Goal: Task Accomplishment & Management: Manage account settings

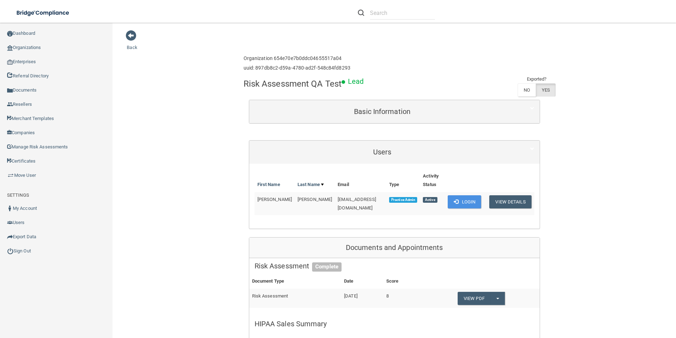
scroll to position [47, 0]
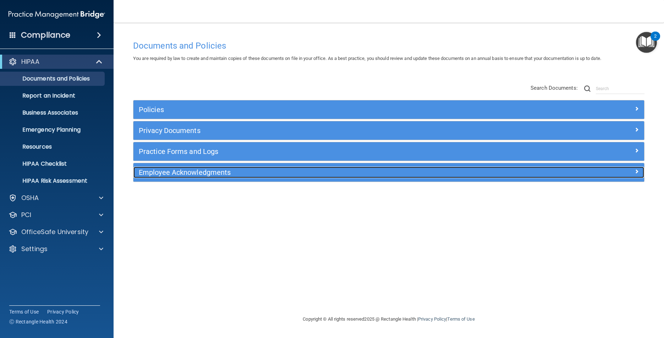
click at [205, 173] on h5 "Employee Acknowledgments" at bounding box center [325, 173] width 372 height 8
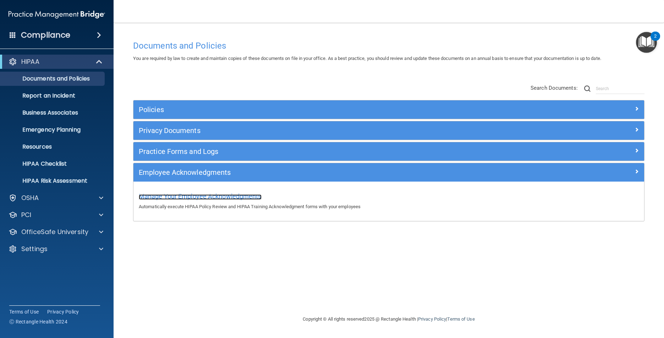
click at [205, 194] on span "Manage Your Employee Acknowledgments" at bounding box center [200, 196] width 123 height 7
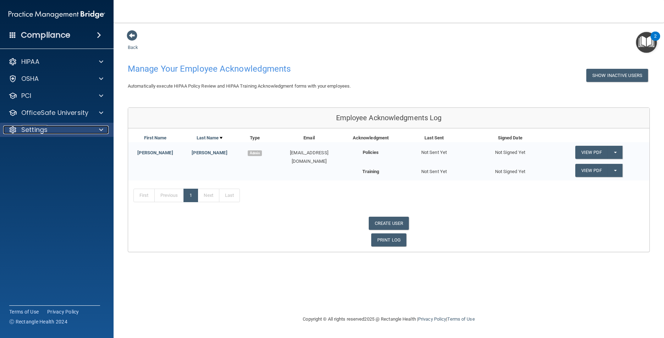
click at [82, 130] on div "Settings" at bounding box center [47, 130] width 88 height 9
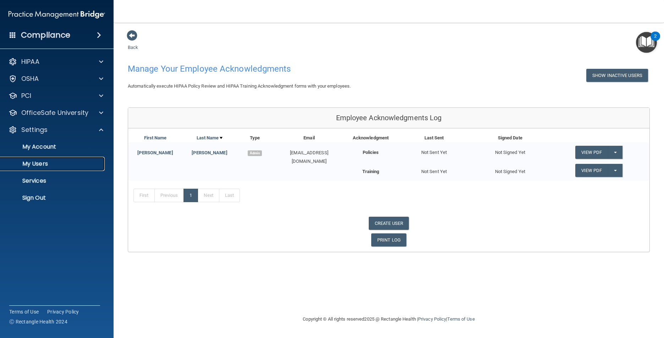
click at [47, 165] on p "My Users" at bounding box center [53, 163] width 97 height 7
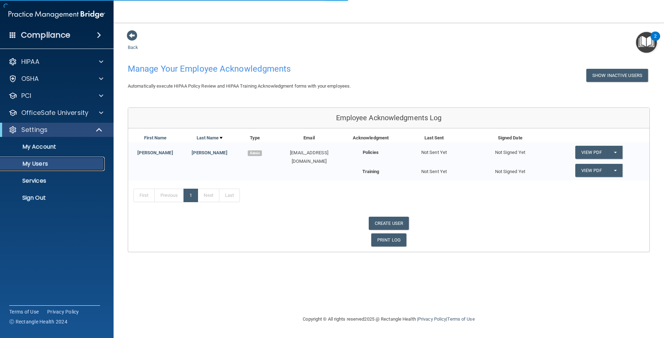
select select "20"
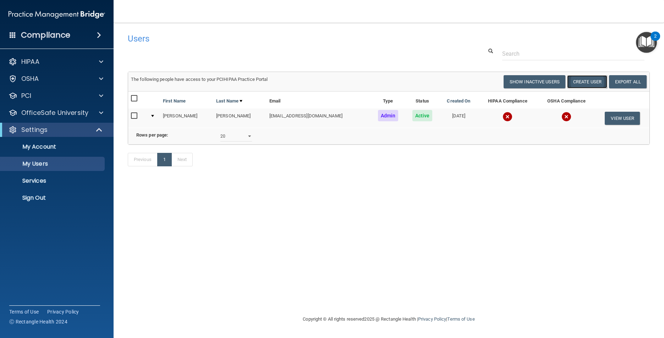
click at [584, 81] on button "Create User" at bounding box center [587, 81] width 40 height 13
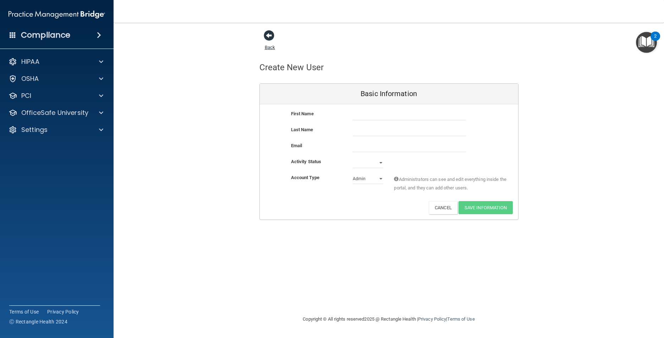
click at [270, 35] on span at bounding box center [269, 35] width 11 height 11
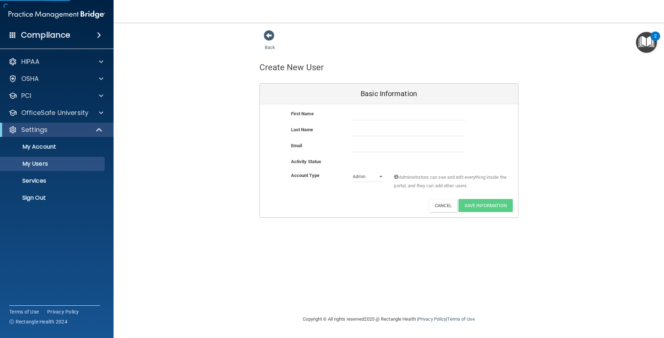
select select "20"
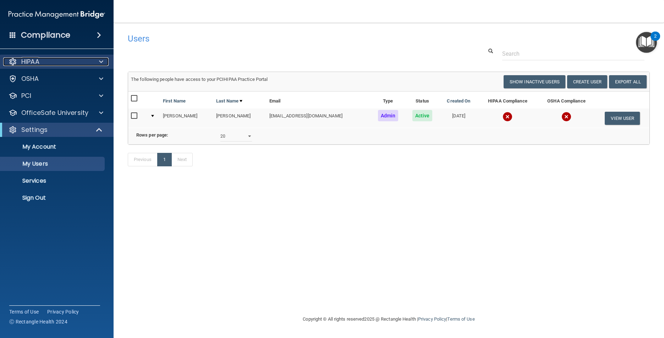
click at [43, 61] on div "HIPAA" at bounding box center [47, 62] width 88 height 9
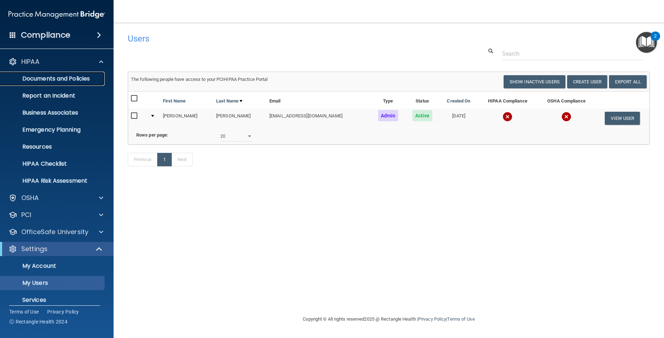
click at [65, 80] on p "Documents and Policies" at bounding box center [53, 78] width 97 height 7
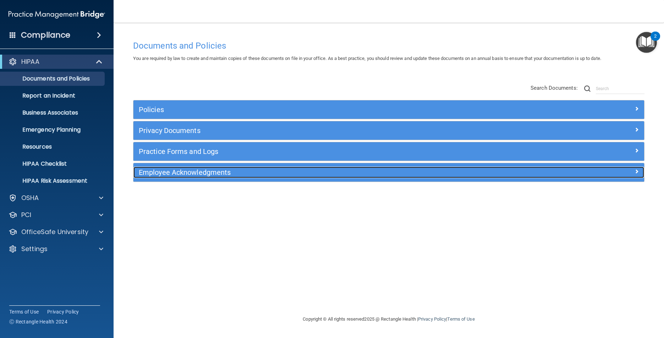
click at [463, 173] on h5 "Employee Acknowledgments" at bounding box center [325, 173] width 372 height 8
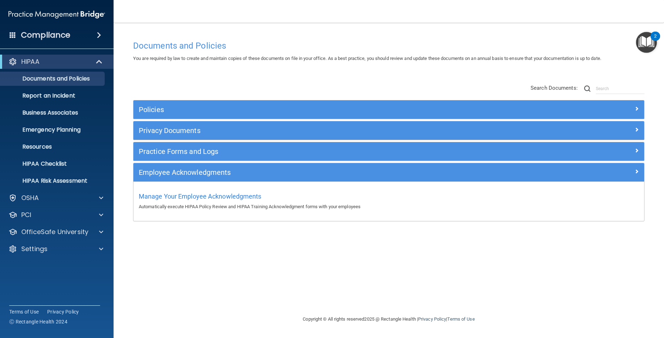
click at [216, 200] on div "Manage Your Employee Acknowledgments Automatically execute HIPAA Policy Review …" at bounding box center [389, 201] width 500 height 20
click at [217, 198] on span "Manage Your Employee Acknowledgments" at bounding box center [200, 196] width 123 height 7
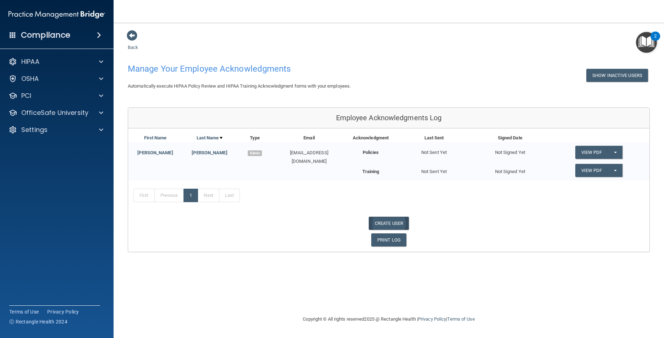
click at [385, 225] on link "CREATE USER" at bounding box center [389, 223] width 40 height 13
select select "practice_admin"
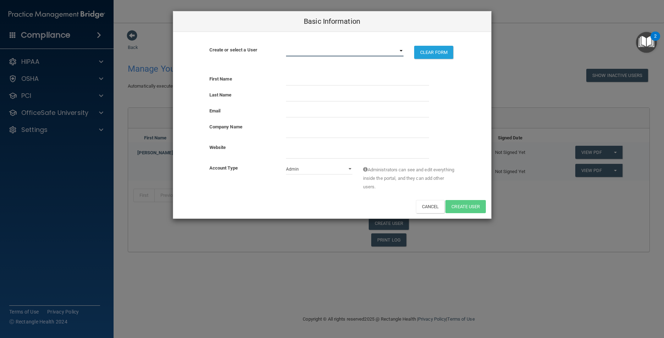
click at [346, 52] on select "[EMAIL_ADDRESS][DOMAIN_NAME]" at bounding box center [345, 51] width 118 height 11
click at [423, 208] on button "Cancel" at bounding box center [430, 206] width 29 height 13
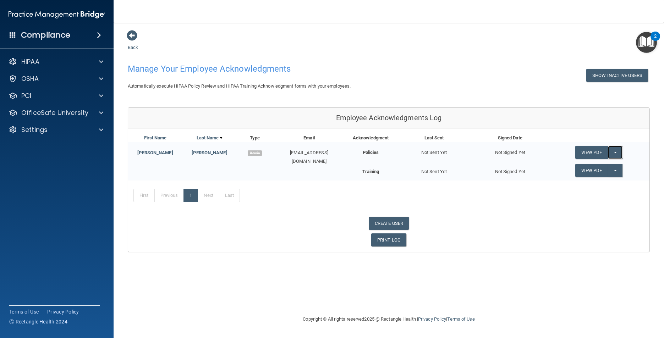
click at [616, 153] on button "Split button!" at bounding box center [615, 152] width 15 height 13
click at [635, 151] on div "View PDF Split button! Send Acknowledgment" at bounding box center [599, 152] width 102 height 20
click at [81, 130] on div "Settings" at bounding box center [47, 130] width 88 height 9
click at [56, 163] on p "My Users" at bounding box center [53, 163] width 97 height 7
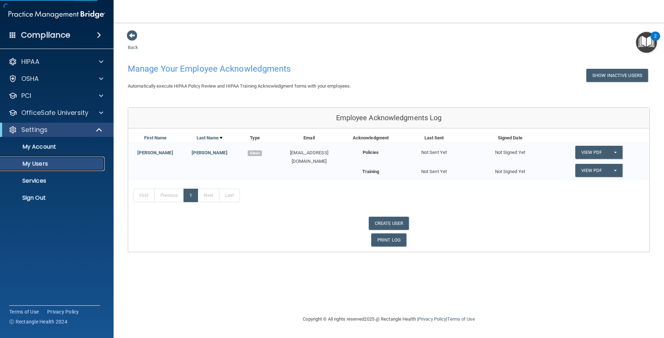
select select "20"
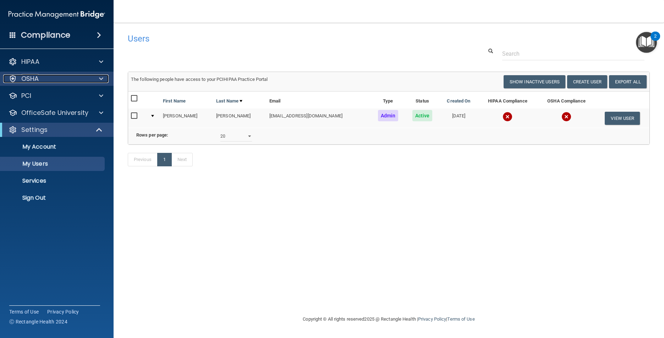
click at [79, 80] on div "OSHA" at bounding box center [47, 79] width 88 height 9
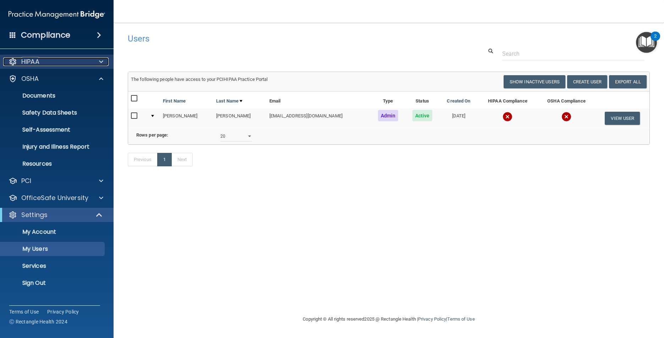
click at [82, 65] on div "HIPAA" at bounding box center [47, 62] width 88 height 9
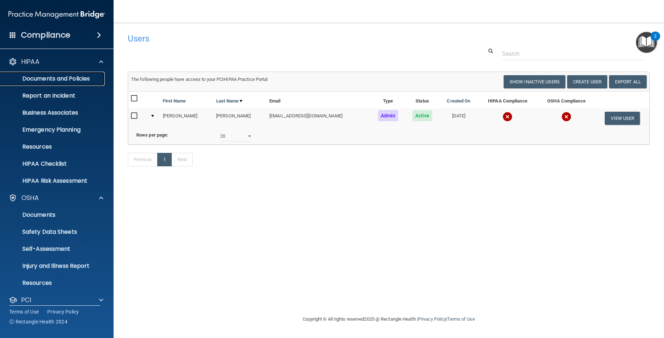
click at [71, 80] on p "Documents and Policies" at bounding box center [53, 78] width 97 height 7
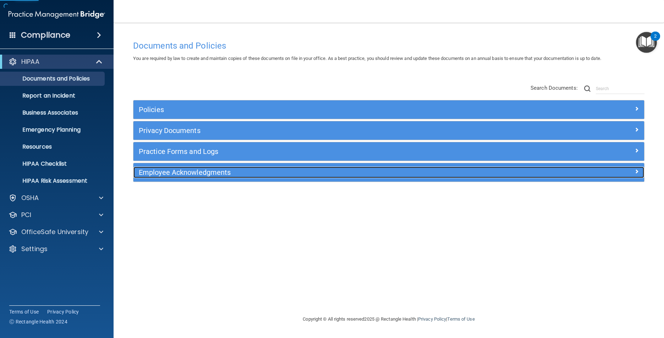
click at [253, 173] on h5 "Employee Acknowledgments" at bounding box center [325, 173] width 372 height 8
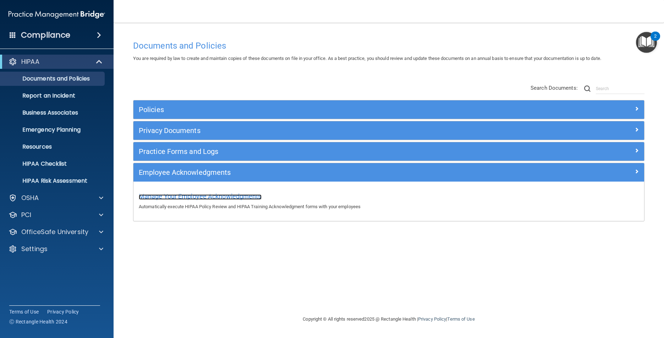
click at [234, 196] on span "Manage Your Employee Acknowledgments" at bounding box center [200, 196] width 123 height 7
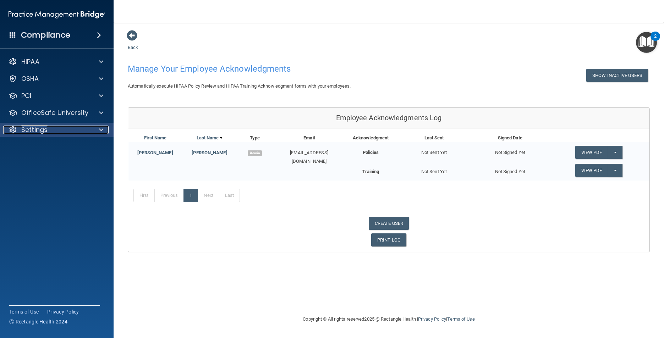
click at [97, 128] on div at bounding box center [100, 130] width 18 height 9
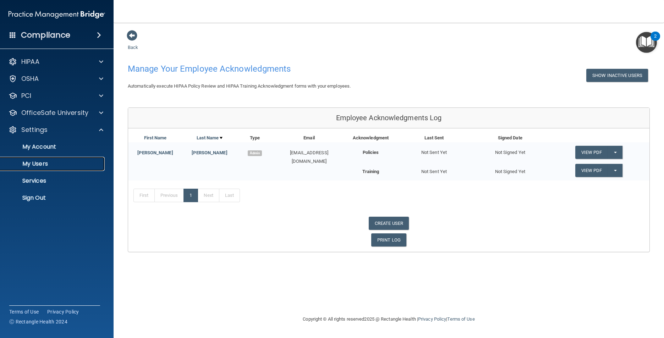
click at [54, 161] on p "My Users" at bounding box center [53, 163] width 97 height 7
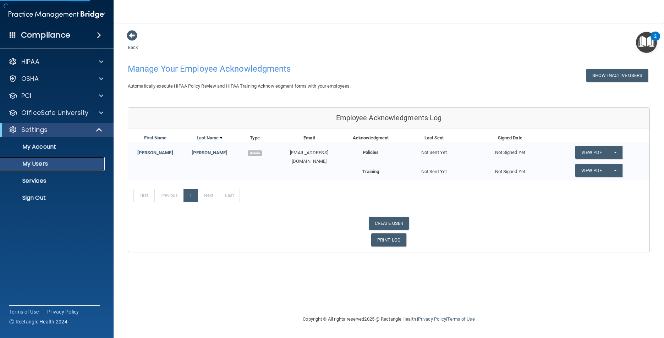
select select "20"
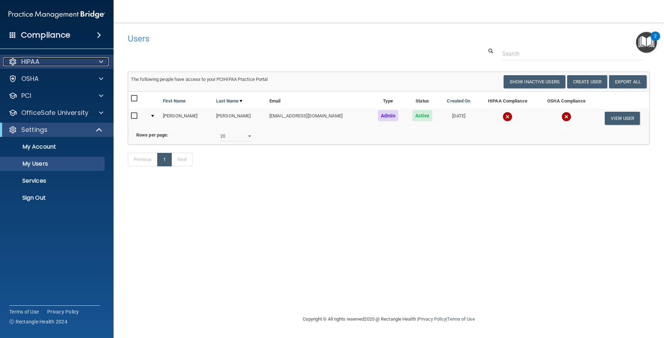
click at [40, 66] on div "HIPAA" at bounding box center [47, 62] width 88 height 9
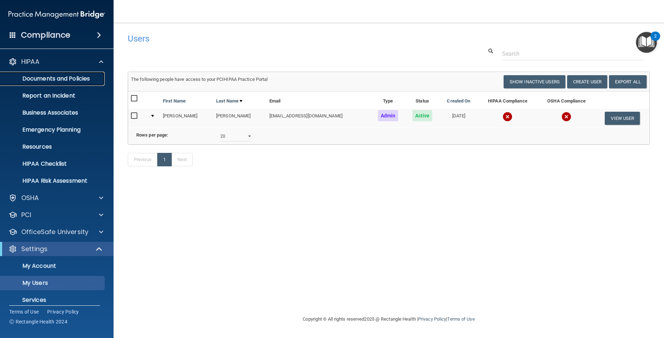
click at [64, 80] on p "Documents and Policies" at bounding box center [53, 78] width 97 height 7
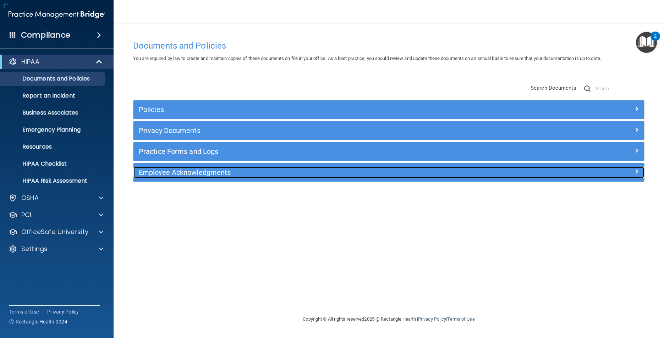
click at [258, 176] on h5 "Employee Acknowledgments" at bounding box center [325, 173] width 372 height 8
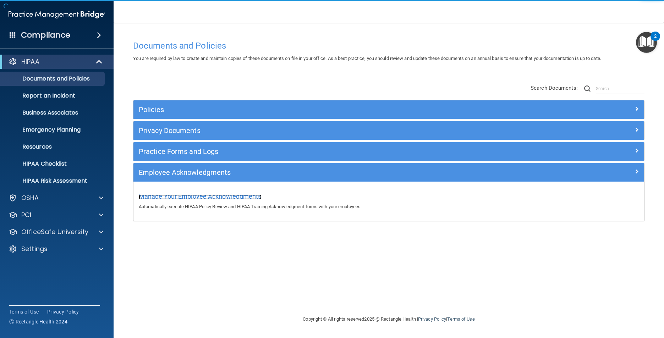
click at [254, 197] on span "Manage Your Employee Acknowledgments" at bounding box center [200, 196] width 123 height 7
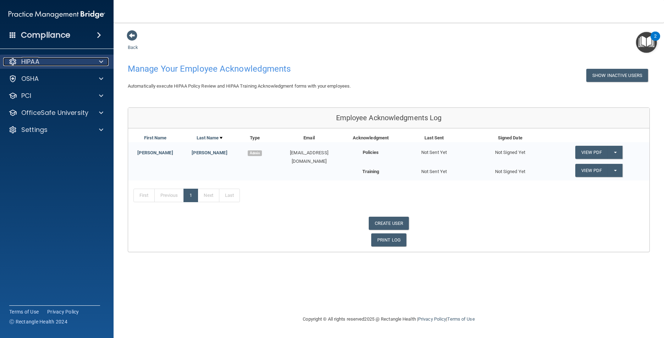
click at [91, 62] on div at bounding box center [100, 62] width 18 height 9
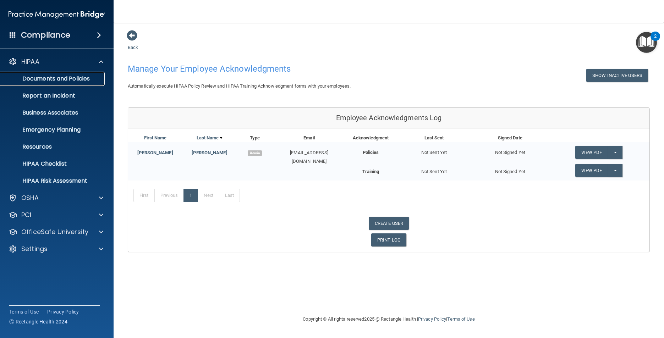
click at [58, 77] on p "Documents and Policies" at bounding box center [53, 78] width 97 height 7
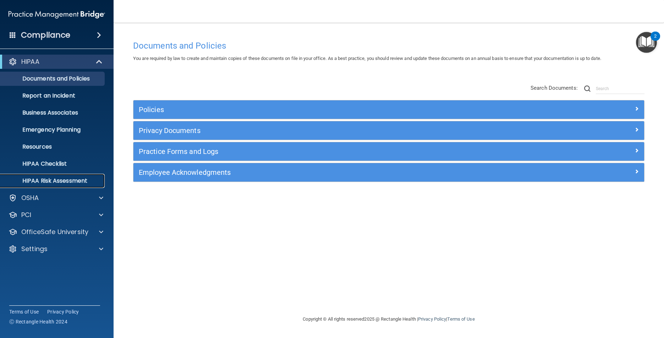
click at [59, 181] on p "HIPAA Risk Assessment" at bounding box center [53, 181] width 97 height 7
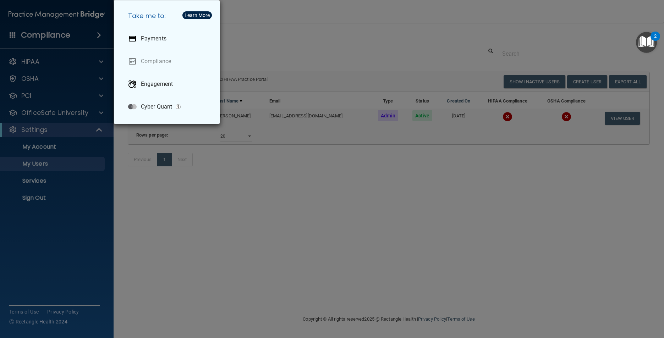
select select "20"
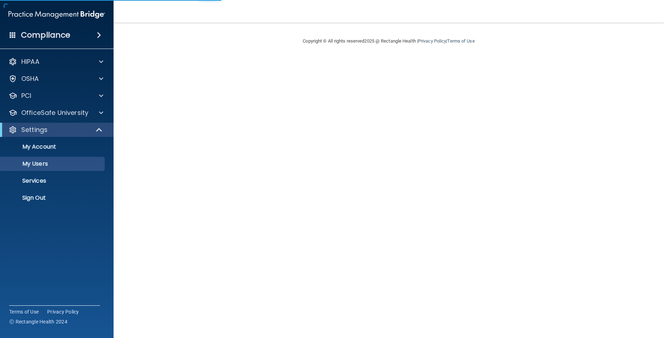
select select "20"
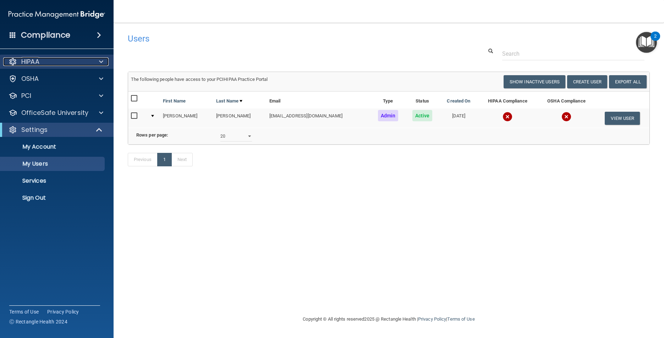
click at [94, 60] on div at bounding box center [100, 62] width 18 height 9
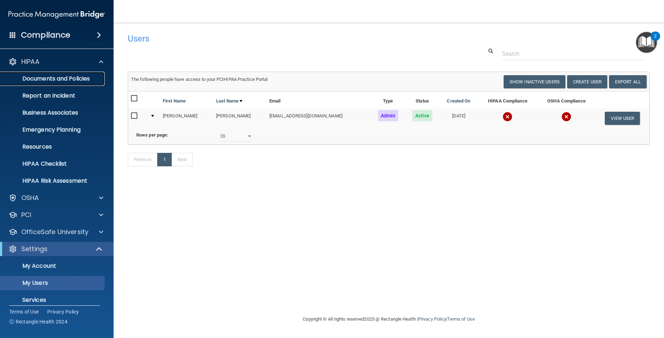
click at [77, 76] on p "Documents and Policies" at bounding box center [53, 78] width 97 height 7
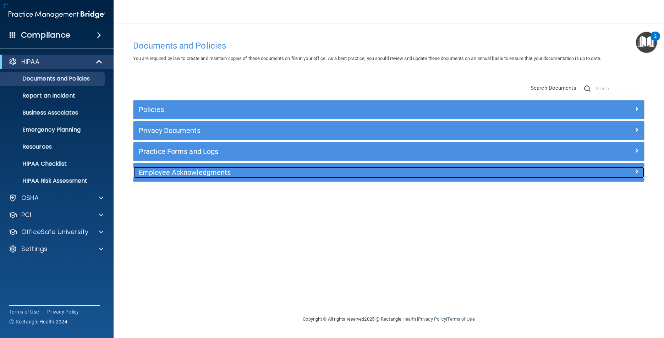
click at [299, 170] on h5 "Employee Acknowledgments" at bounding box center [325, 173] width 372 height 8
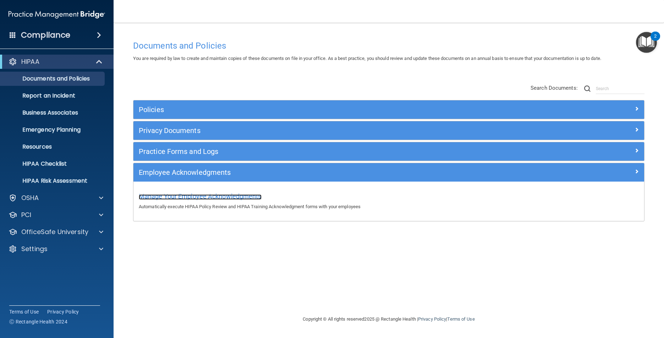
click at [242, 199] on span "Manage Your Employee Acknowledgments" at bounding box center [200, 196] width 123 height 7
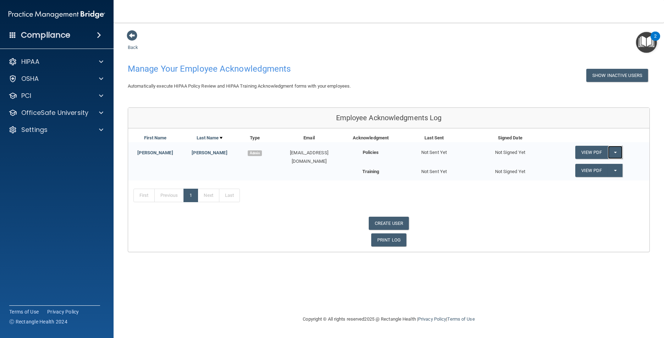
click at [619, 152] on button "Split button!" at bounding box center [615, 152] width 15 height 13
click at [35, 131] on p "Settings" at bounding box center [34, 130] width 26 height 9
click at [39, 130] on p "Settings" at bounding box center [34, 130] width 26 height 9
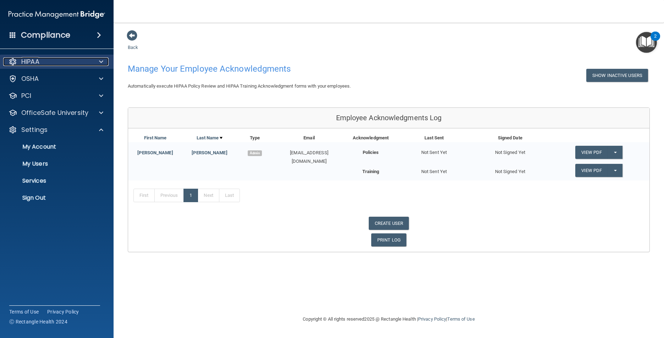
click at [60, 59] on div "HIPAA" at bounding box center [47, 62] width 88 height 9
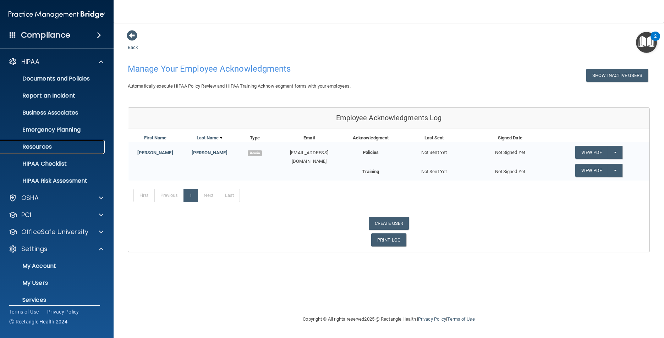
click at [47, 146] on p "Resources" at bounding box center [53, 146] width 97 height 7
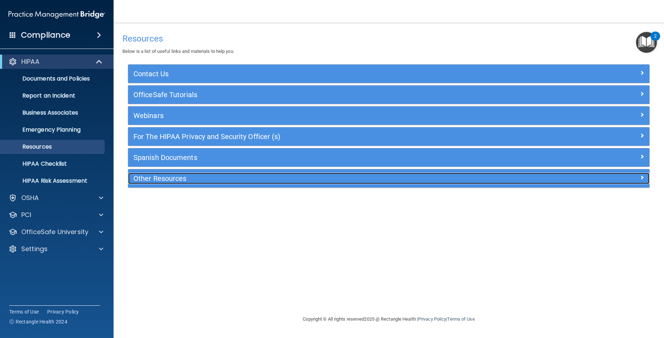
click at [213, 178] on h5 "Other Resources" at bounding box center [324, 179] width 381 height 8
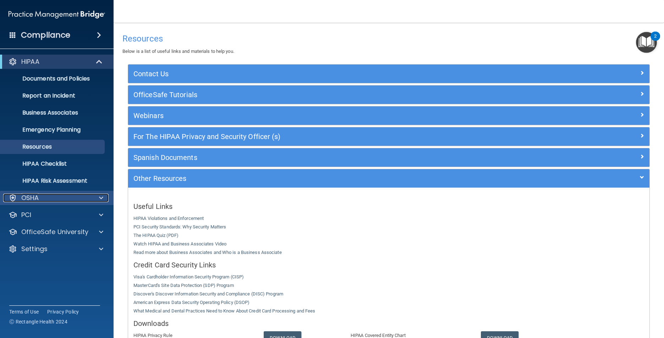
click at [48, 199] on div "OSHA" at bounding box center [47, 198] width 88 height 9
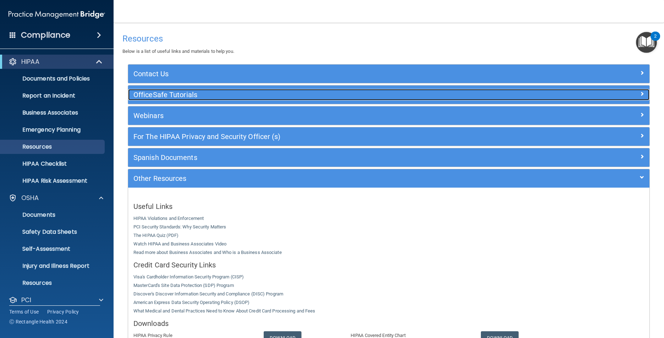
click at [207, 91] on h5 "OfficeSafe Tutorials" at bounding box center [324, 95] width 381 height 8
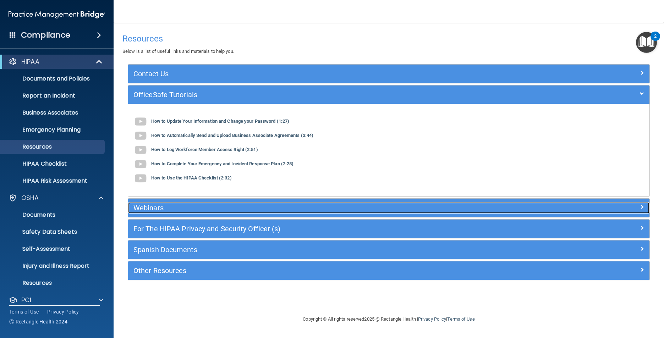
click at [203, 210] on h5 "Webinars" at bounding box center [324, 208] width 381 height 8
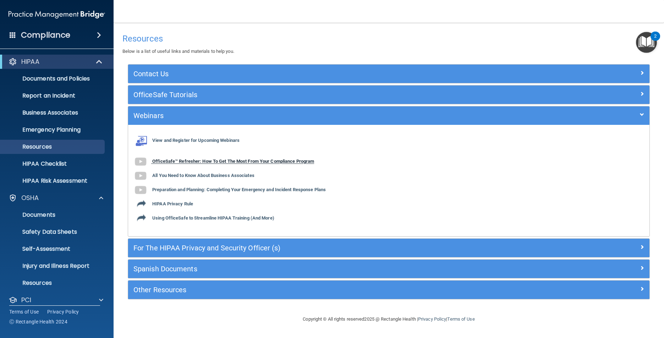
click at [186, 160] on b "OfficeSafe™ Refresher: How To Get The Most From Your Compliance Program" at bounding box center [233, 161] width 162 height 5
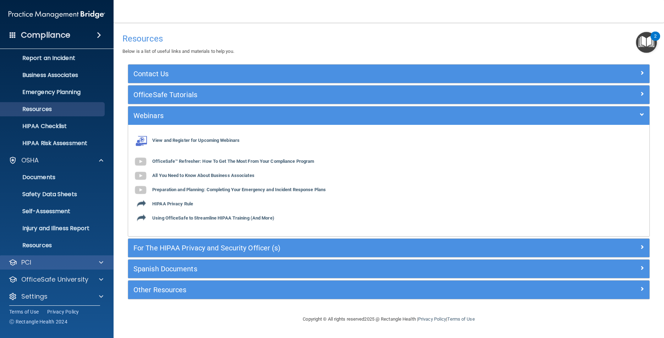
scroll to position [42, 0]
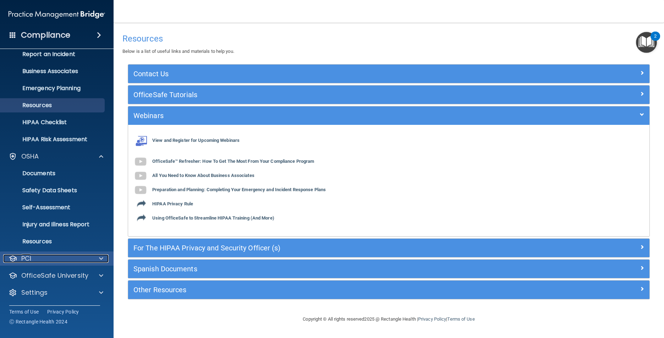
click at [52, 260] on div "PCI" at bounding box center [47, 259] width 88 height 9
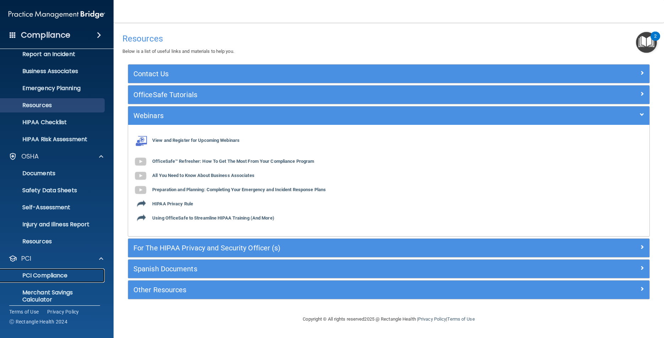
click at [52, 275] on p "PCI Compliance" at bounding box center [53, 275] width 97 height 7
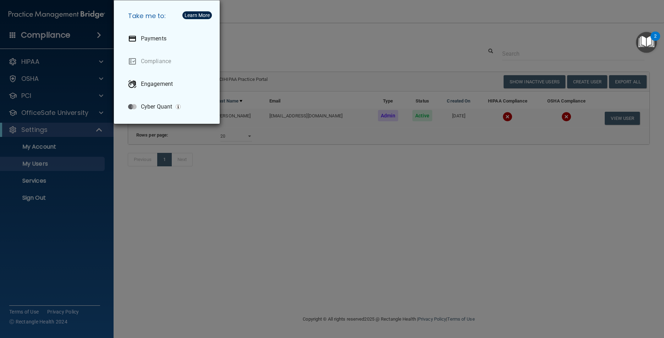
select select "20"
click at [135, 29] on div "Payments" at bounding box center [168, 39] width 92 height 20
